Goal: Transaction & Acquisition: Purchase product/service

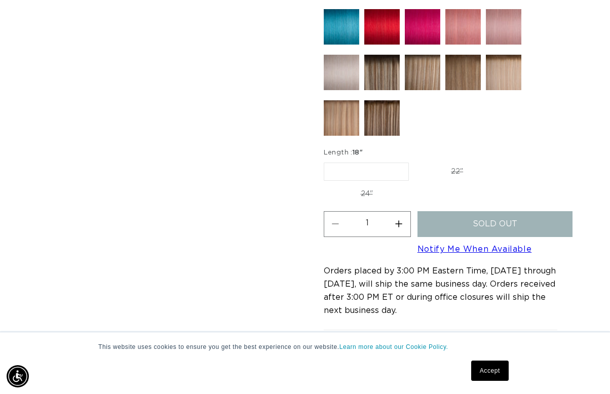
scroll to position [0, 1075]
click at [452, 163] on label "22" Variant sold out or unavailable" at bounding box center [457, 171] width 86 height 17
click at [414, 161] on input "22" Variant sold out or unavailable" at bounding box center [414, 161] width 1 height 1
radio input "true"
click at [352, 185] on label "24" Variant sold out or unavailable" at bounding box center [367, 193] width 86 height 17
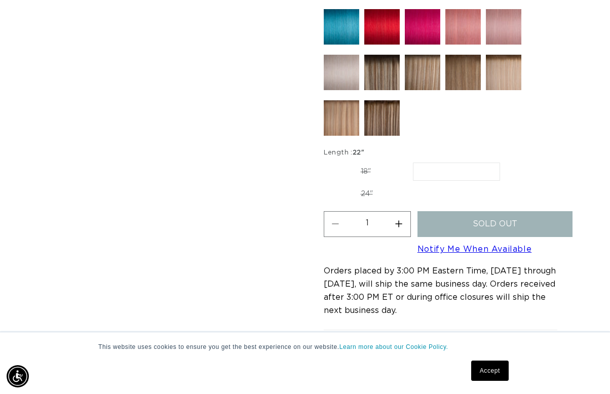
click at [505, 161] on input "24" Variant sold out or unavailable" at bounding box center [505, 161] width 1 height 1
radio input "true"
click at [359, 163] on label "18" Variant sold out or unavailable" at bounding box center [366, 171] width 84 height 17
click at [327, 161] on input "18" Variant sold out or unavailable" at bounding box center [326, 161] width 1 height 1
radio input "true"
